Goal: Task Accomplishment & Management: Manage account settings

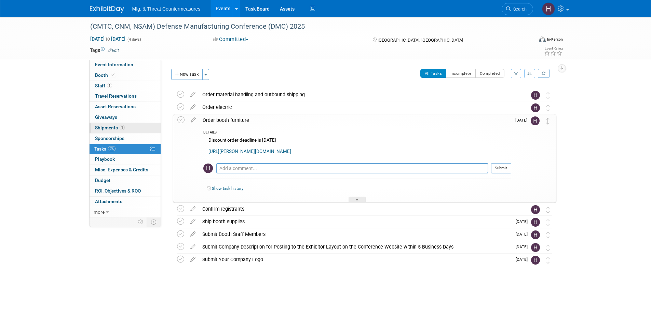
click at [119, 129] on span "Shipments 1" at bounding box center [110, 127] width 30 height 5
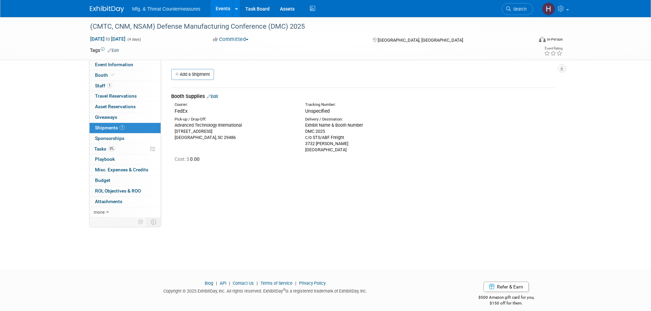
click at [184, 83] on div "Booth Supplies Edit Courier: FedEx Tracking Number: 0.00" at bounding box center [363, 126] width 385 height 86
drag, startPoint x: 211, startPoint y: 91, endPoint x: 213, endPoint y: 94, distance: 3.9
click at [213, 93] on td "Booth Supplies Edit Courier: FedEx Tracking Number:" at bounding box center [363, 128] width 385 height 81
click at [214, 94] on div "Booth Supplies Edit" at bounding box center [363, 96] width 385 height 7
click at [217, 96] on link "Edit" at bounding box center [212, 96] width 11 height 5
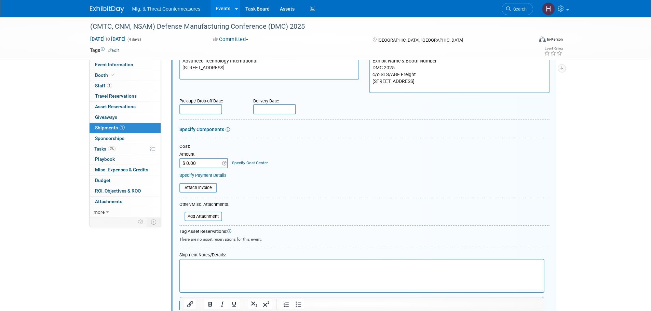
scroll to position [113, 0]
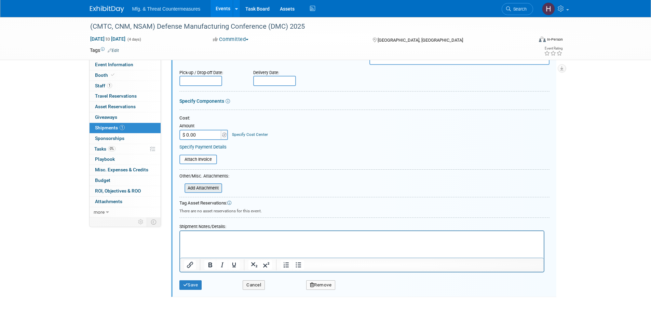
click at [213, 188] on input "file" at bounding box center [180, 188] width 81 height 8
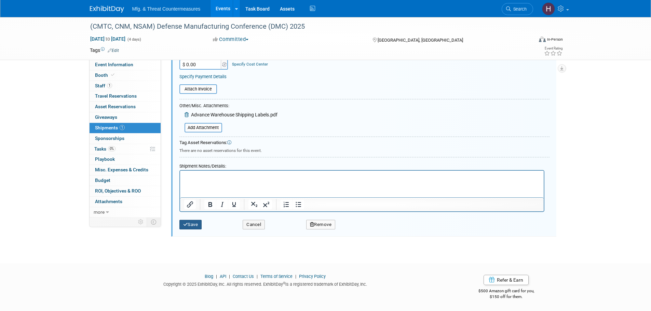
click at [190, 221] on button "Save" at bounding box center [190, 225] width 23 height 10
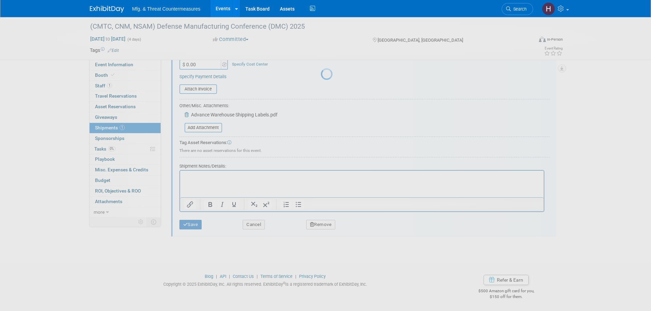
scroll to position [7, 0]
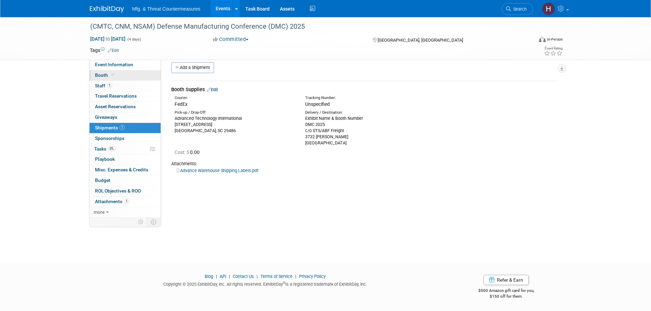
click at [113, 76] on icon at bounding box center [112, 75] width 3 height 4
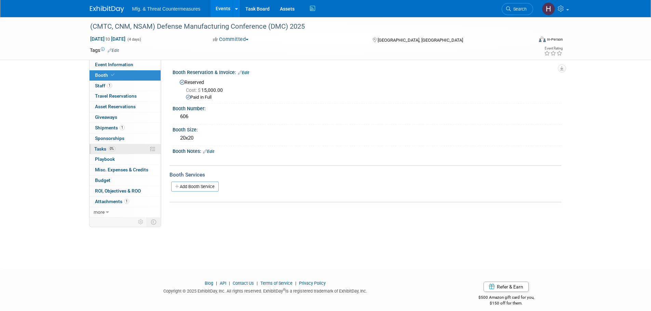
click at [108, 148] on span "0%" at bounding box center [112, 148] width 8 height 5
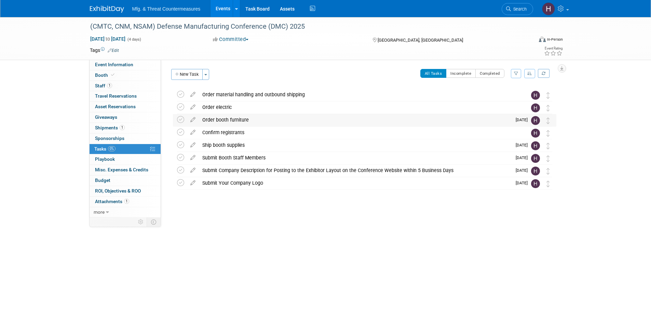
click at [253, 120] on div "Order booth furniture" at bounding box center [355, 120] width 312 height 12
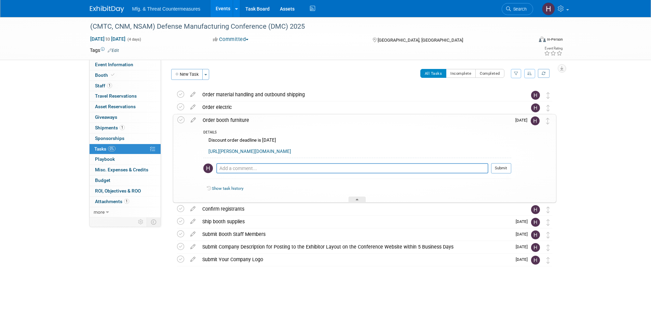
click at [251, 150] on link "[URL][PERSON_NAME][DOMAIN_NAME]" at bounding box center [249, 151] width 83 height 5
click at [122, 72] on link "Booth" at bounding box center [124, 75] width 71 height 10
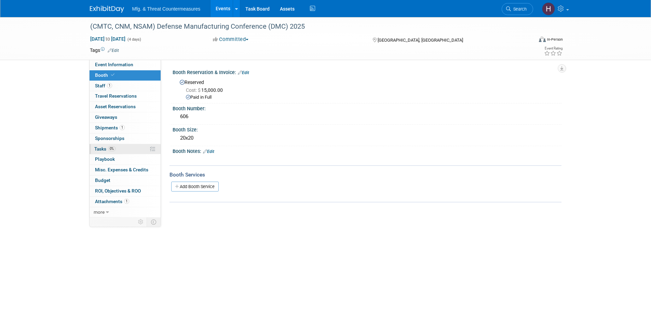
click at [111, 148] on span "0%" at bounding box center [112, 148] width 8 height 5
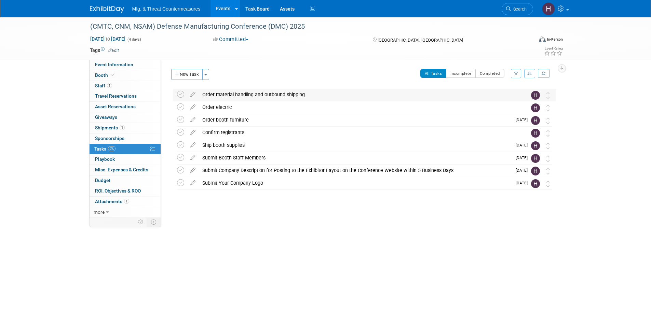
click at [281, 90] on div "Order material handling and outbound shipping" at bounding box center [358, 95] width 318 height 12
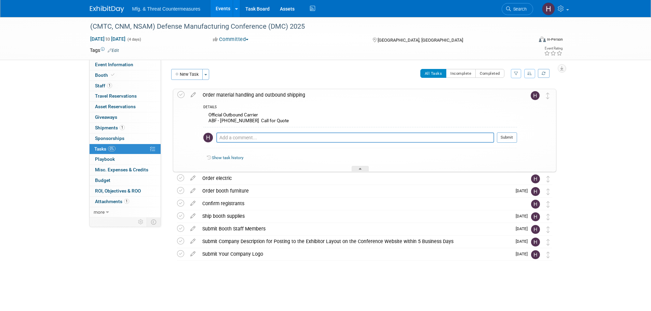
click at [320, 103] on div "DETAILS Official Outbound Carrier ABF - [PHONE_NUMBER] Call for Quote Pro tip: …" at bounding box center [358, 136] width 318 height 71
click at [123, 77] on link "Booth" at bounding box center [124, 75] width 71 height 10
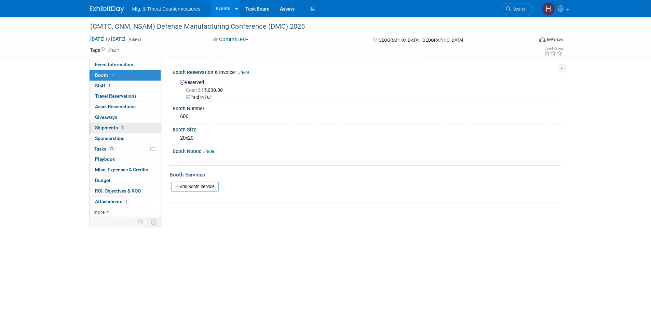
click at [116, 124] on link "1 Shipments 1" at bounding box center [124, 128] width 71 height 10
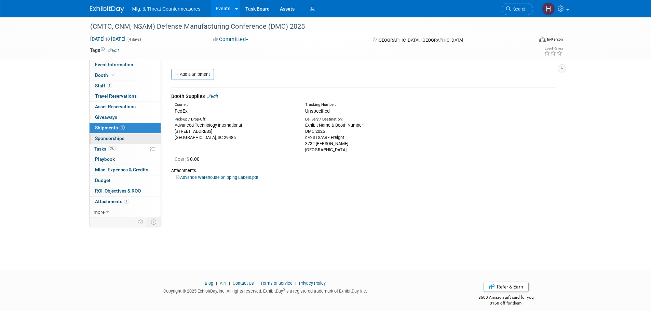
click at [125, 143] on link "0 Sponsorships 0" at bounding box center [124, 139] width 71 height 10
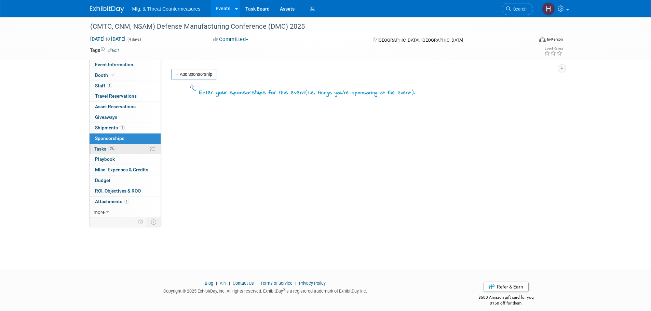
click at [118, 147] on link "0% Tasks 0%" at bounding box center [124, 149] width 71 height 10
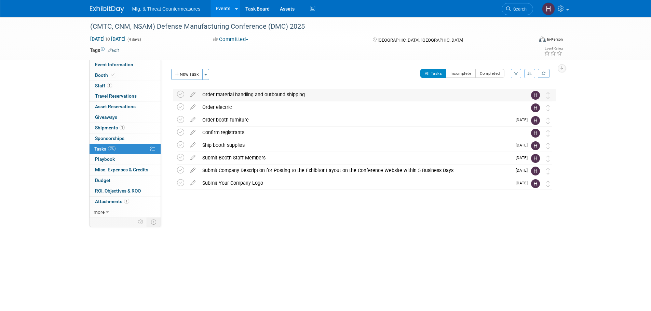
click at [263, 93] on div "Order material handling and outbound shipping" at bounding box center [358, 95] width 318 height 12
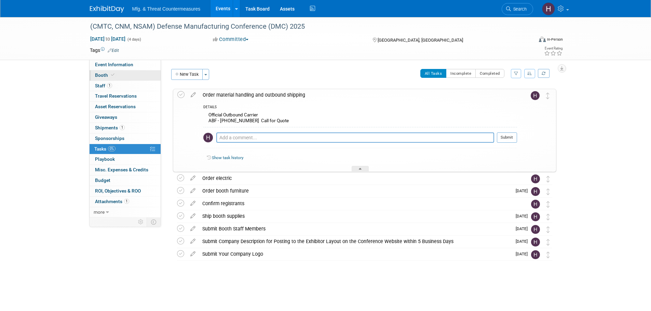
click at [109, 76] on span "Booth" at bounding box center [105, 74] width 21 height 5
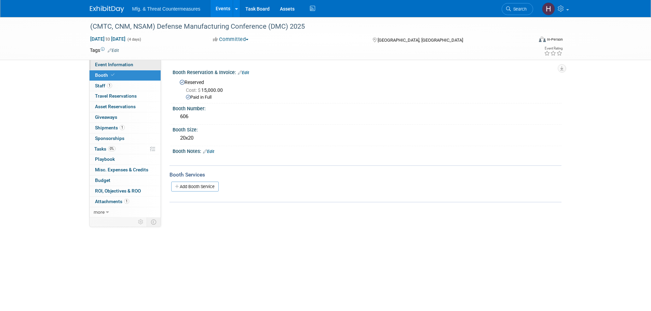
click at [147, 63] on link "Event Information" at bounding box center [124, 65] width 71 height 10
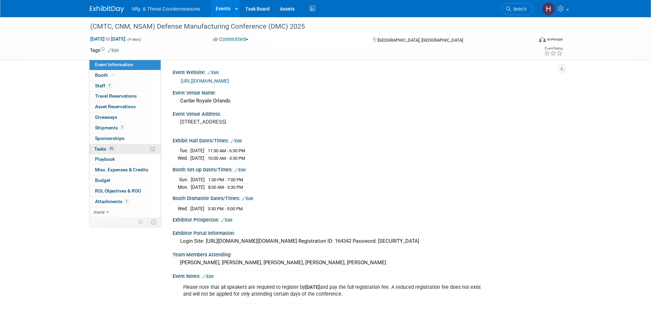
click at [118, 150] on link "0% Tasks 0%" at bounding box center [124, 149] width 71 height 10
